Goal: Consume media (video, audio): Consume media (video, audio)

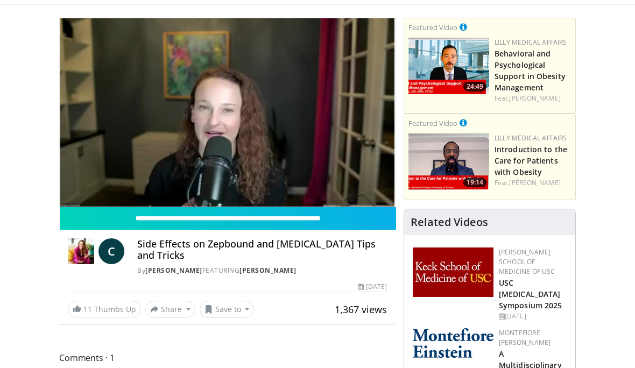
scroll to position [62, 0]
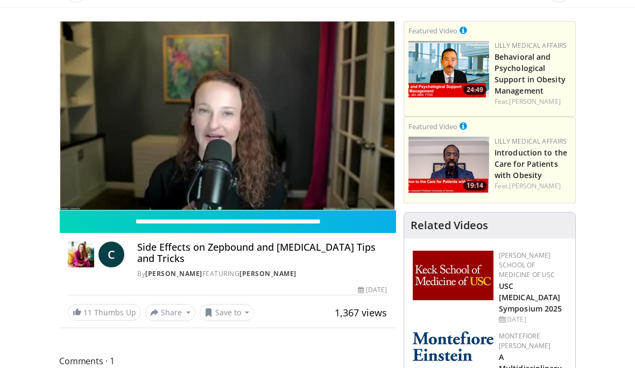
click at [227, 119] on icon "Video Player" at bounding box center [227, 116] width 30 height 30
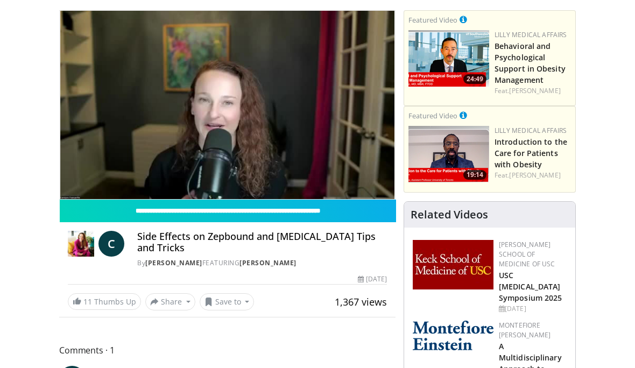
scroll to position [0, 0]
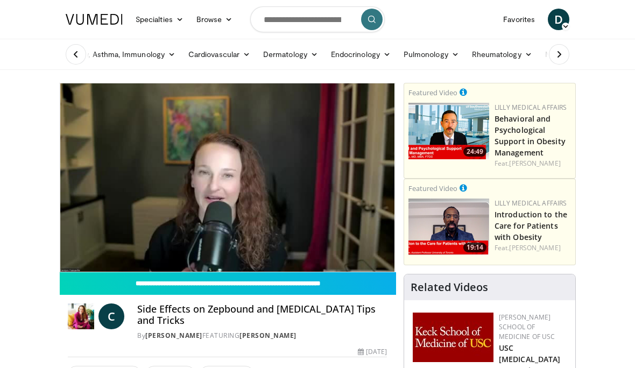
click at [125, 272] on input "**********" at bounding box center [228, 283] width 336 height 23
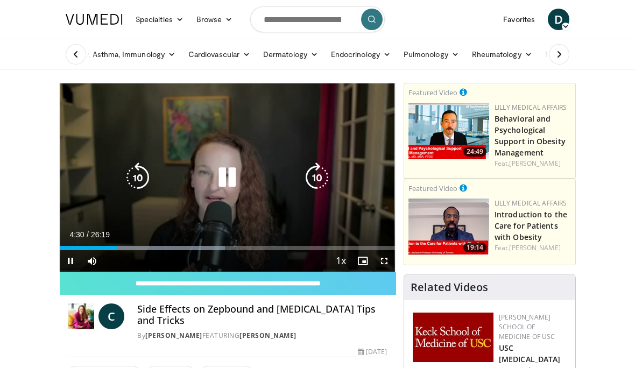
click at [332, 172] on icon "Video Player" at bounding box center [317, 178] width 30 height 30
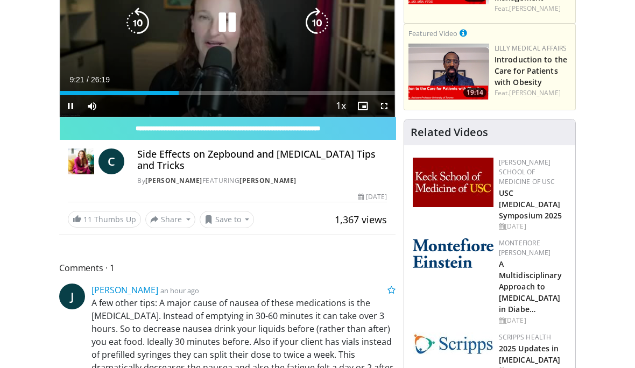
scroll to position [192, 0]
